Goal: Go to known website: Access a specific website the user already knows

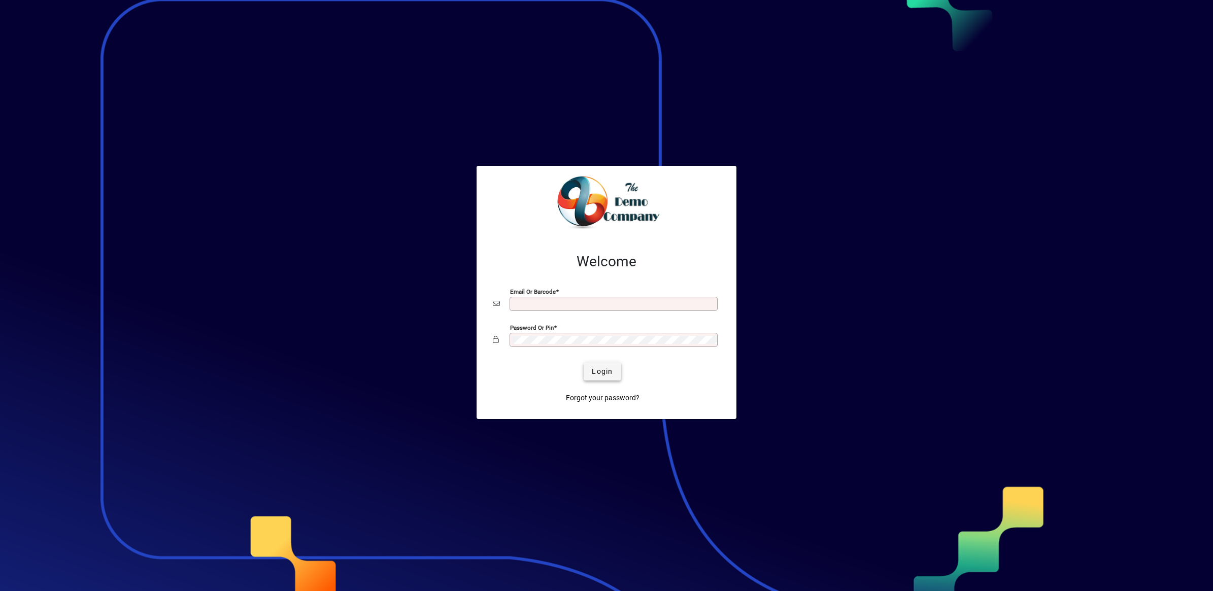
type input "**********"
click at [603, 373] on span "Login" at bounding box center [602, 372] width 21 height 11
